Goal: Task Accomplishment & Management: Manage account settings

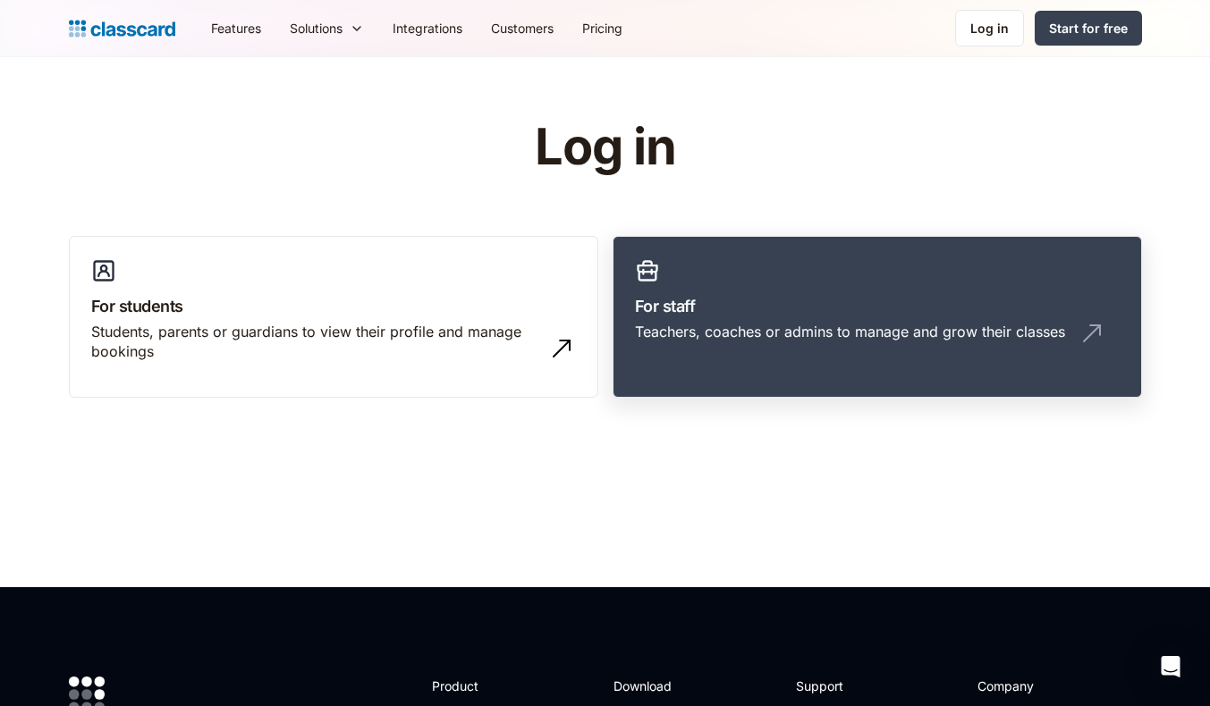
click at [774, 337] on div "Teachers, coaches or admins to manage and grow their classes" at bounding box center [850, 332] width 430 height 20
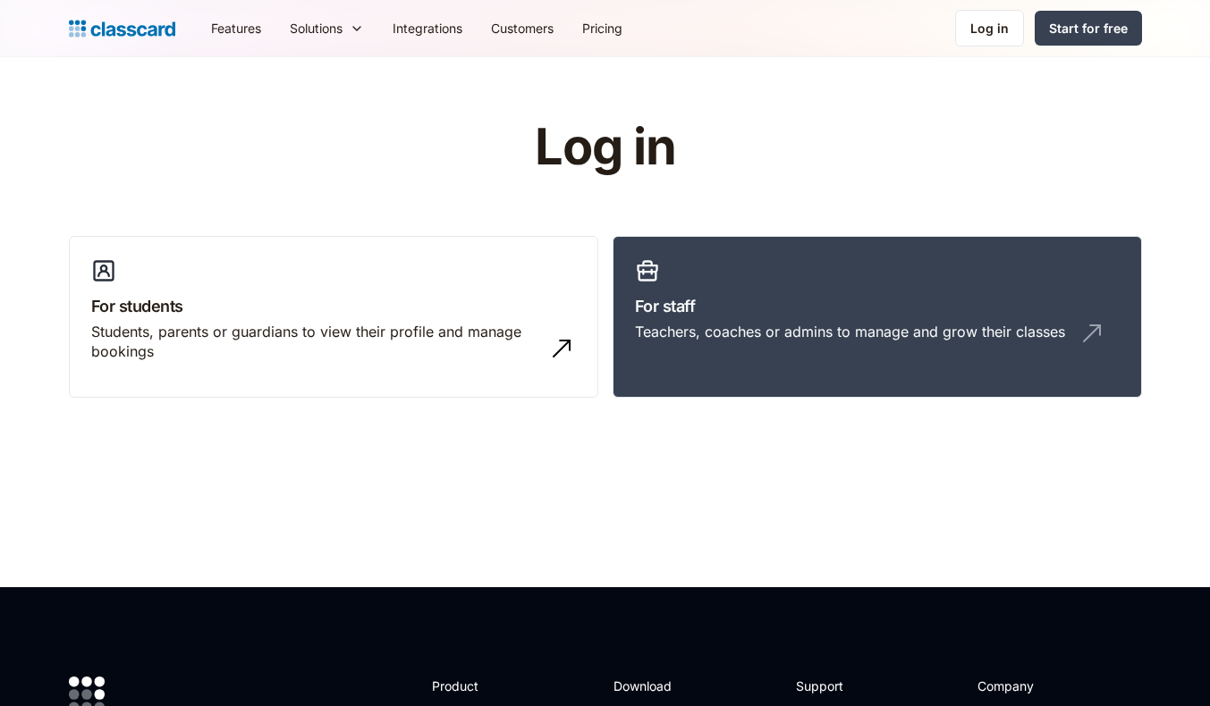
click at [828, 331] on div "Teachers, coaches or admins to manage and grow their classes" at bounding box center [850, 332] width 430 height 20
